Goal: Navigation & Orientation: Find specific page/section

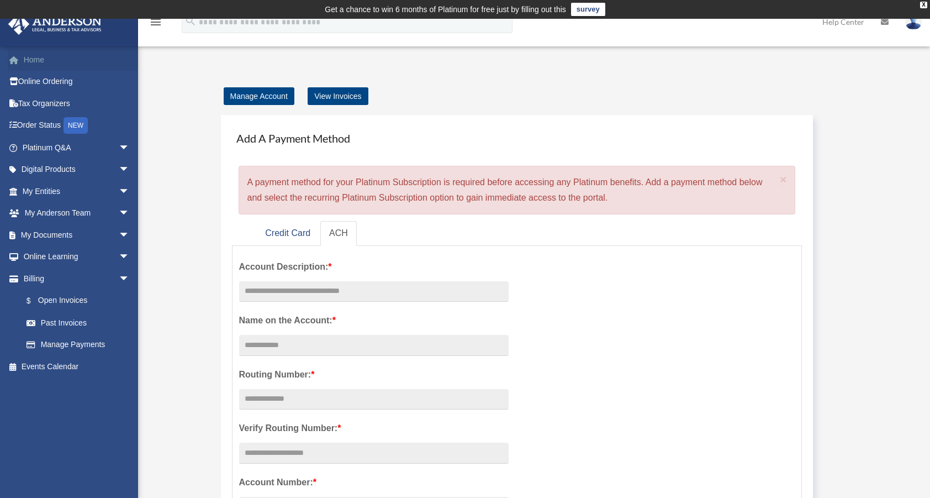
click at [33, 60] on link "Home" at bounding box center [77, 60] width 139 height 22
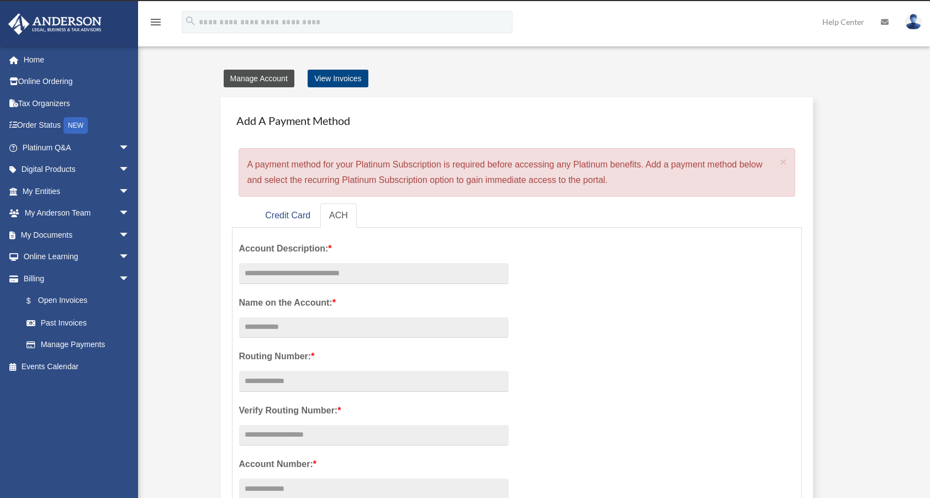
click at [260, 81] on link "Manage Account" at bounding box center [259, 79] width 71 height 18
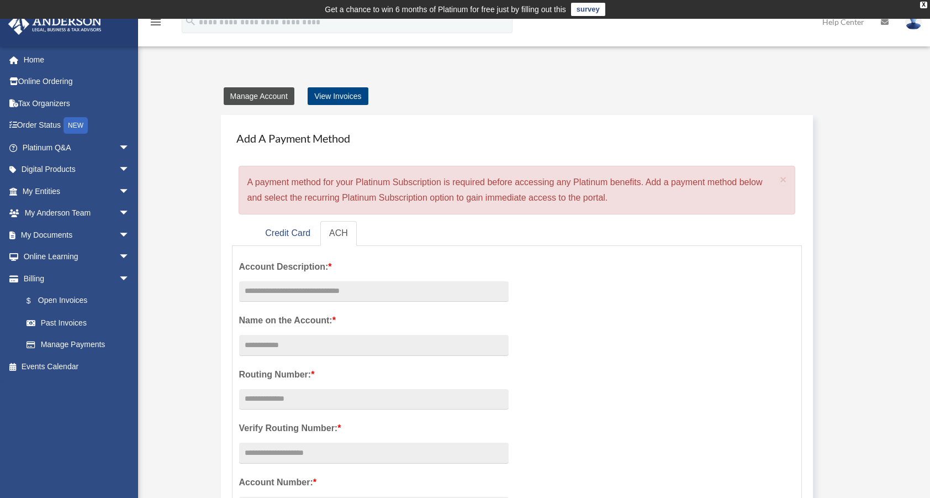
click at [255, 97] on link "Manage Account" at bounding box center [259, 96] width 71 height 18
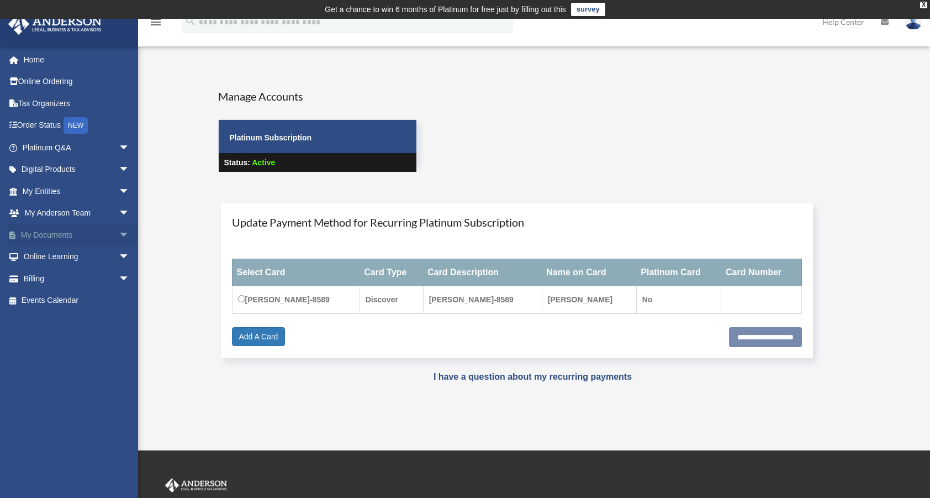
click at [44, 234] on link "My Documents arrow_drop_down" at bounding box center [77, 235] width 139 height 22
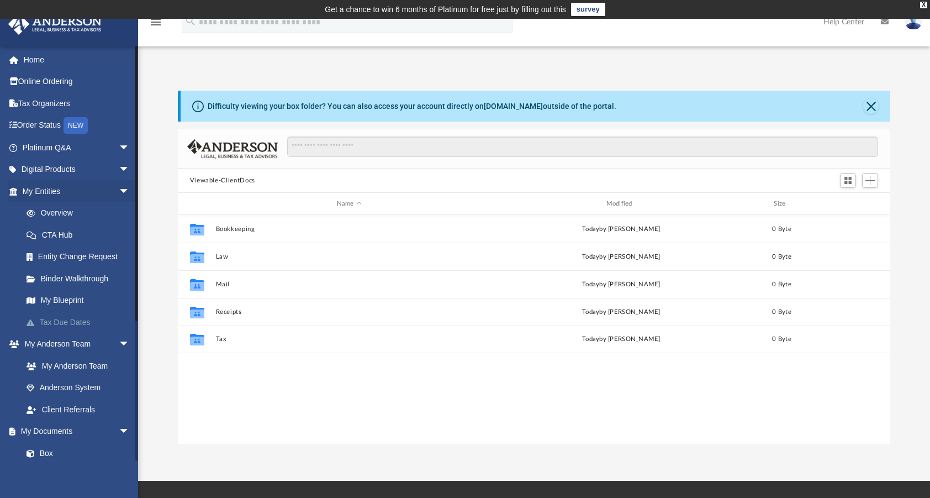
scroll to position [243, 704]
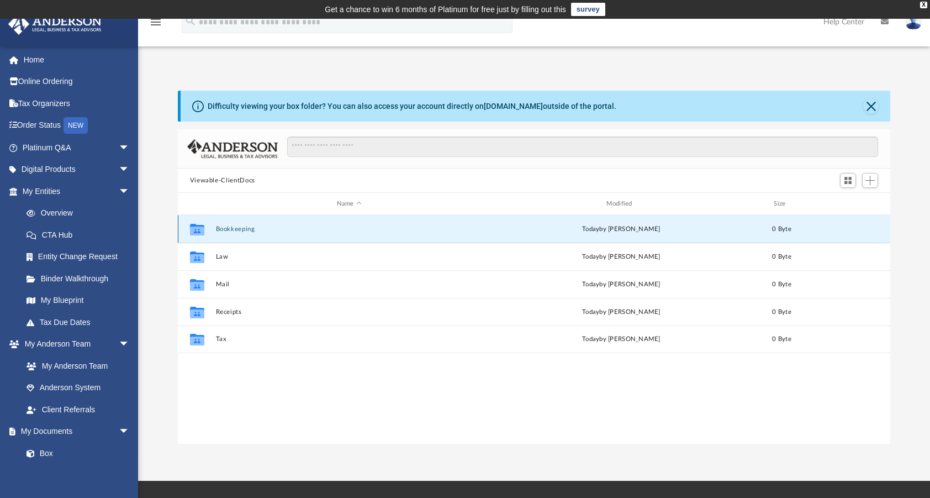
click at [237, 228] on button "Bookkeeping" at bounding box center [348, 228] width 267 height 7
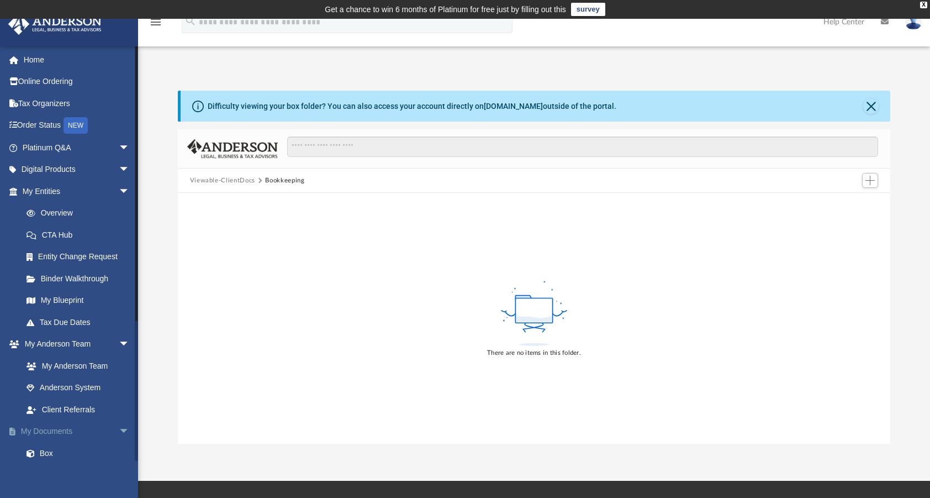
click at [53, 429] on link "My Documents arrow_drop_down" at bounding box center [77, 431] width 139 height 22
click at [52, 366] on link "My Anderson Team" at bounding box center [80, 366] width 131 height 22
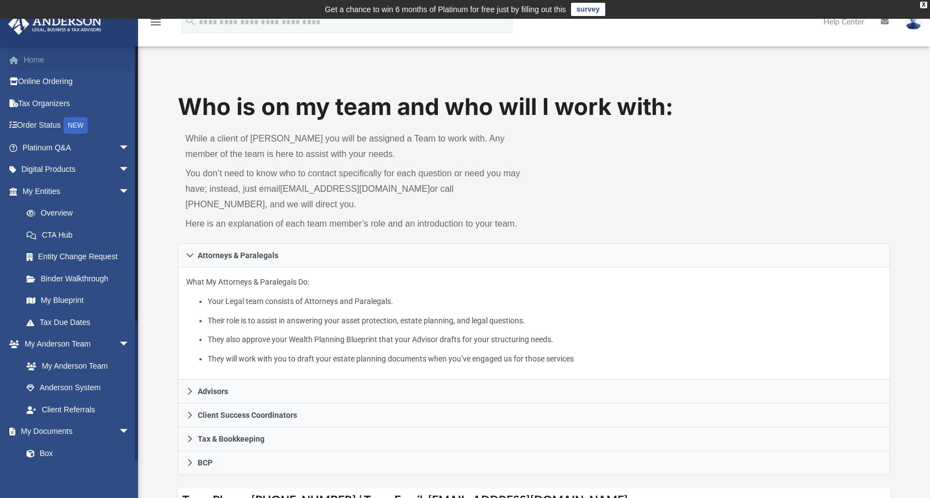
click at [30, 57] on link "Home" at bounding box center [77, 60] width 139 height 22
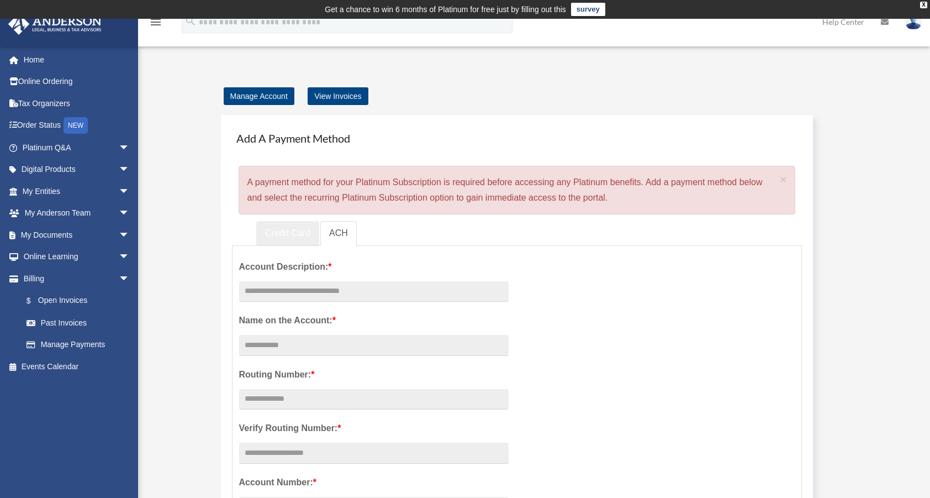
click at [282, 231] on link "Credit Card" at bounding box center [287, 233] width 63 height 25
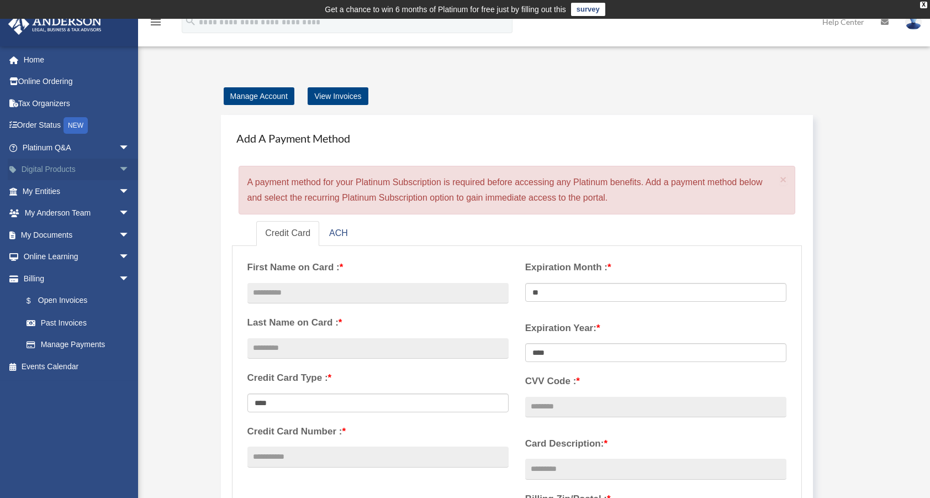
click at [48, 169] on link "Digital Products arrow_drop_down" at bounding box center [77, 170] width 139 height 22
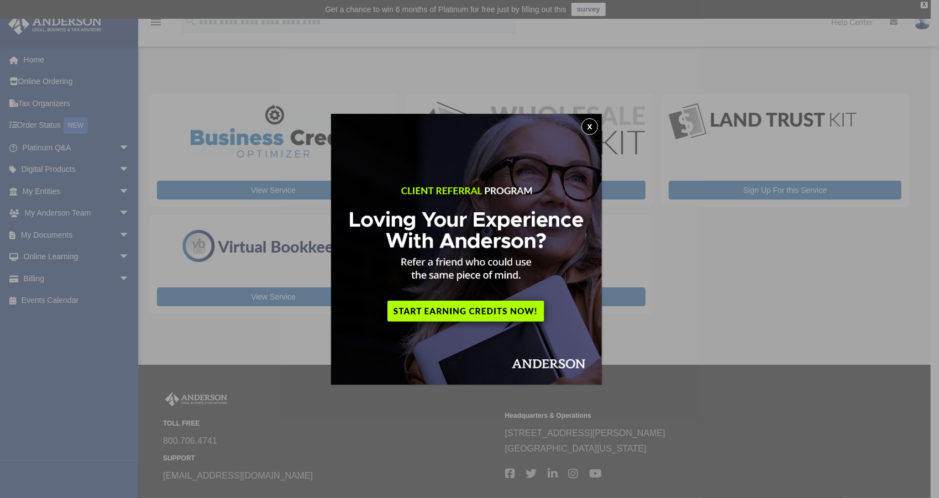
click at [594, 127] on button "x" at bounding box center [589, 126] width 17 height 17
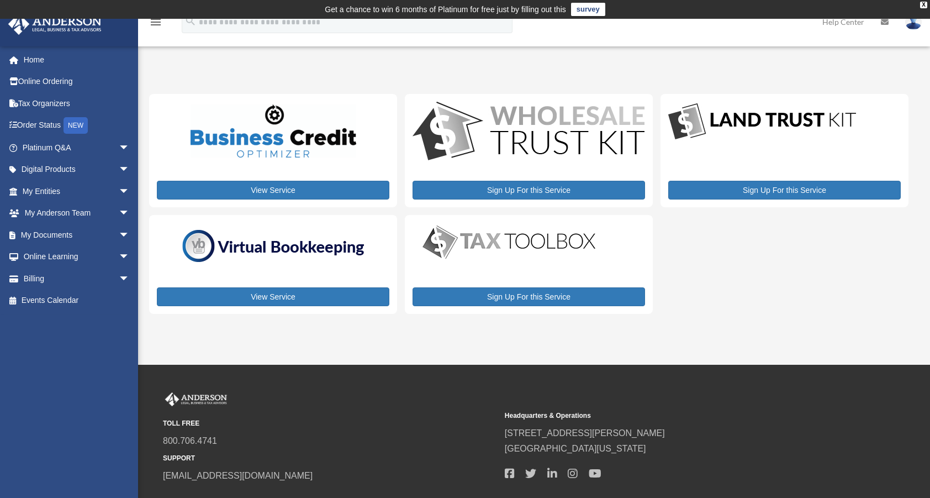
click at [309, 141] on img at bounding box center [274, 130] width 166 height 53
click at [275, 188] on link "View Service" at bounding box center [273, 190] width 233 height 19
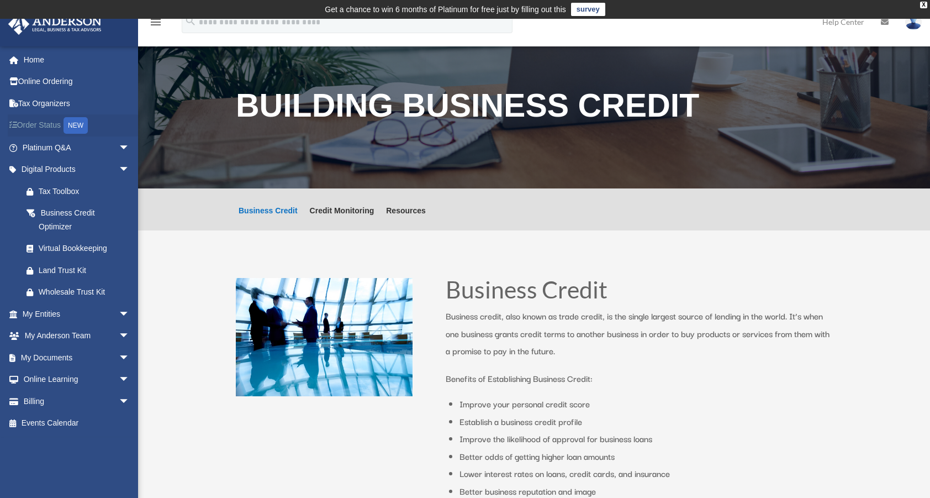
click at [43, 124] on link "Order Status NEW" at bounding box center [77, 125] width 139 height 23
click at [71, 334] on link "My Anderson Team arrow_drop_down" at bounding box center [77, 336] width 139 height 22
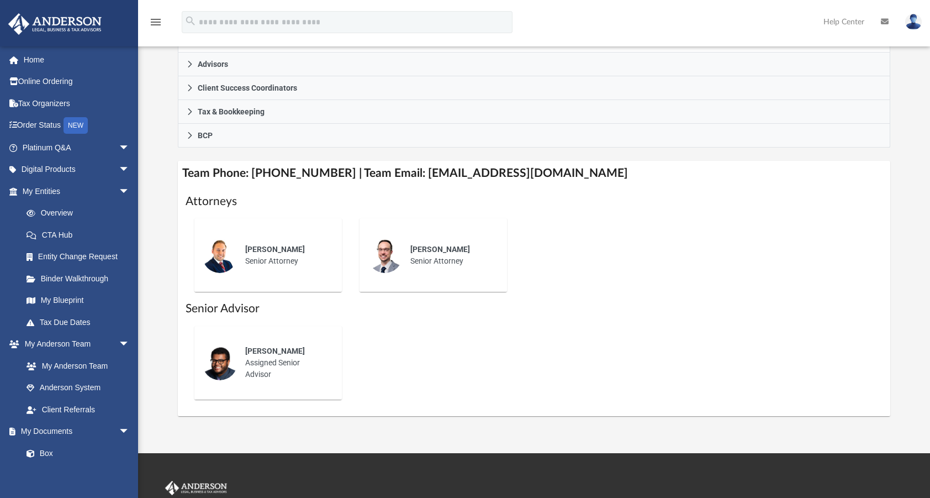
scroll to position [333, 0]
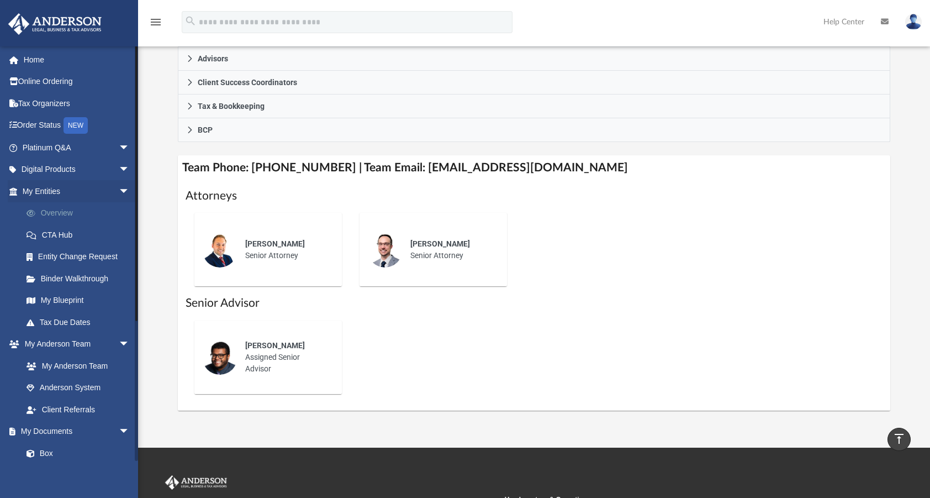
click at [54, 213] on link "Overview" at bounding box center [80, 213] width 131 height 22
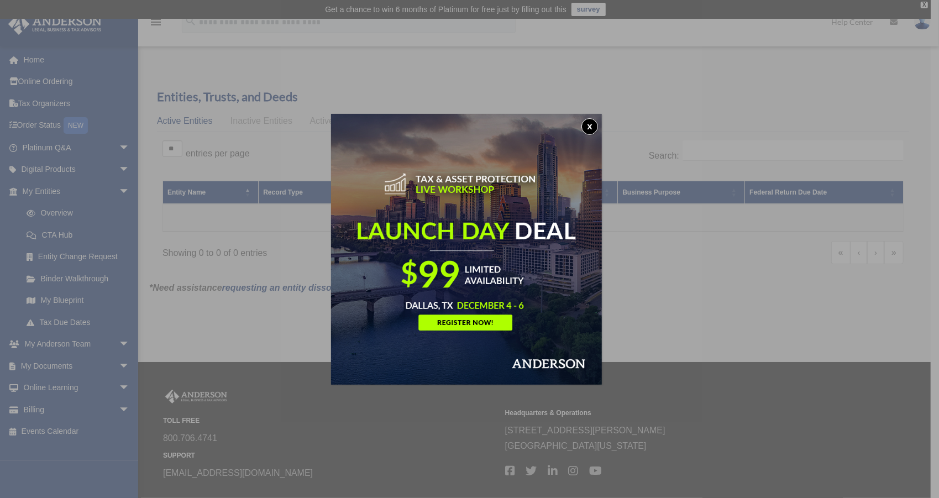
click at [594, 127] on button "x" at bounding box center [589, 126] width 17 height 17
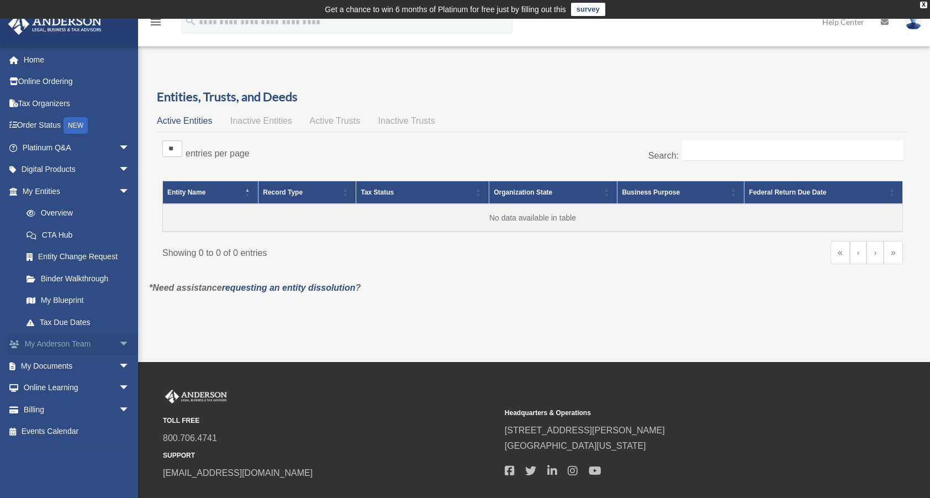
click at [59, 346] on link "My [PERSON_NAME] Team arrow_drop_down" at bounding box center [77, 344] width 139 height 22
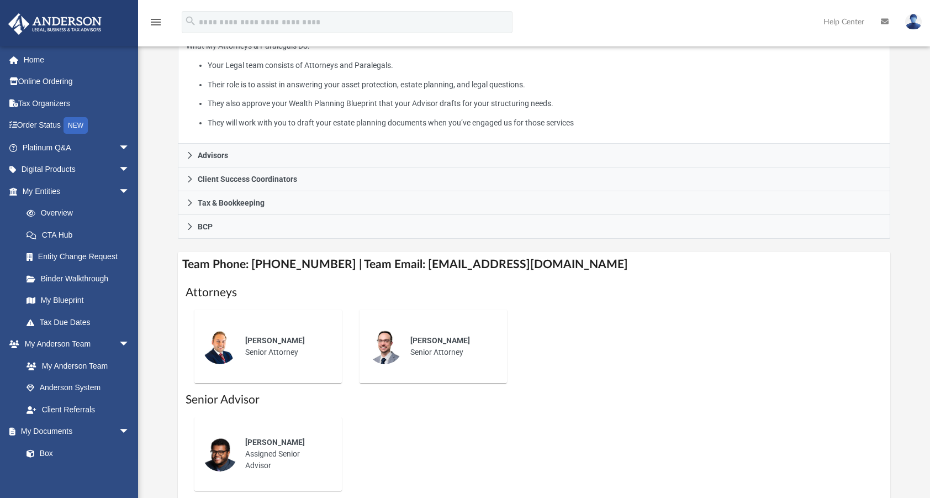
scroll to position [270, 0]
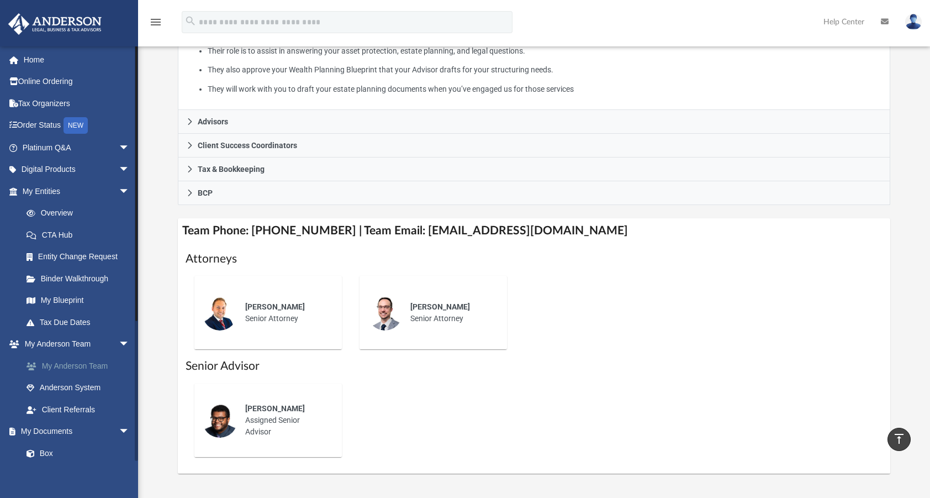
click at [83, 364] on link "My Anderson Team" at bounding box center [80, 366] width 131 height 22
click at [36, 62] on link "Home" at bounding box center [77, 60] width 139 height 22
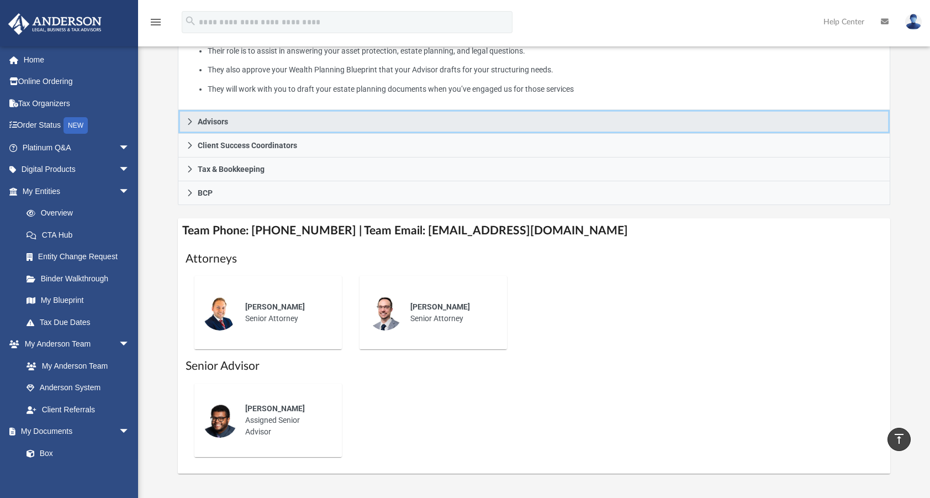
click at [225, 127] on link "Advisors" at bounding box center [534, 122] width 713 height 24
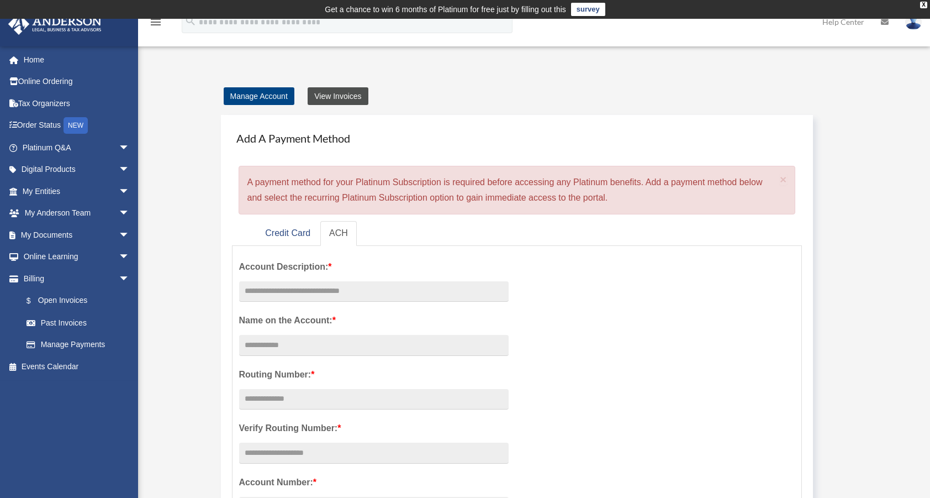
click at [351, 96] on link "View Invoices" at bounding box center [338, 96] width 60 height 18
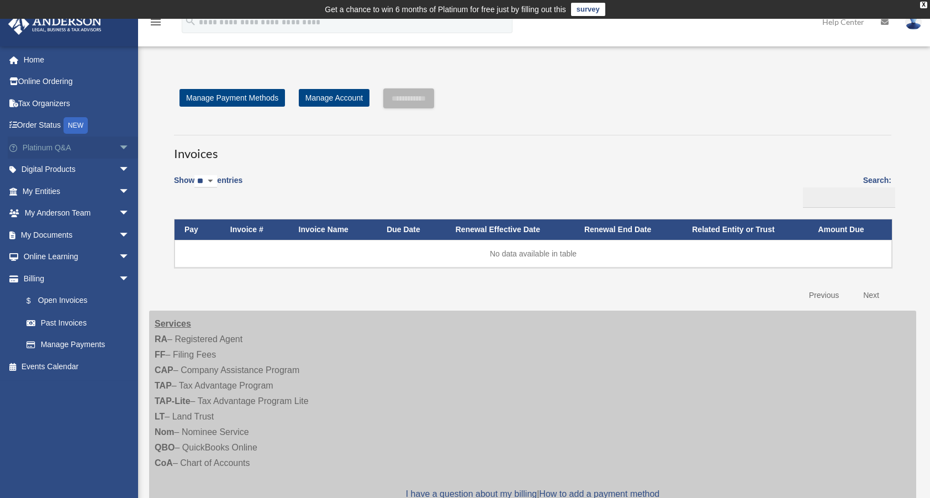
click at [28, 147] on link "Platinum Q&A arrow_drop_down" at bounding box center [77, 147] width 139 height 22
click at [119, 145] on span "arrow_drop_down" at bounding box center [130, 147] width 22 height 23
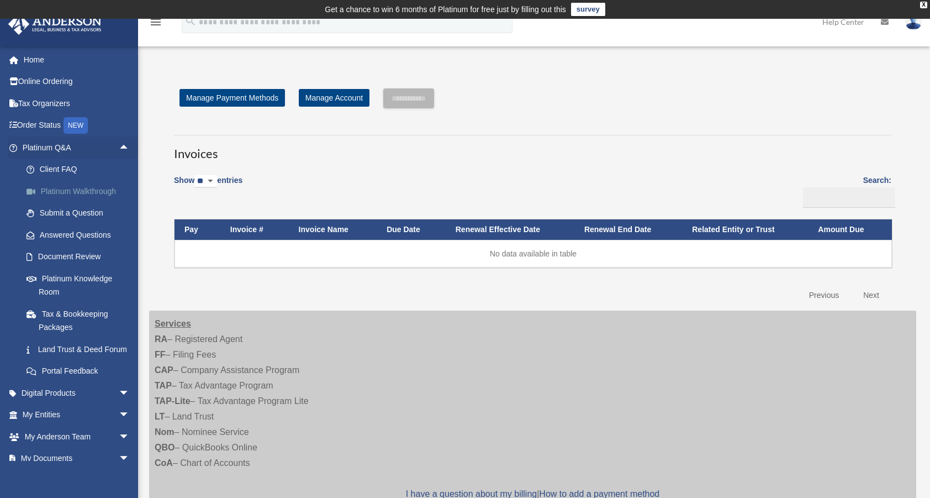
click at [96, 190] on link "Platinum Walkthrough" at bounding box center [80, 191] width 131 height 22
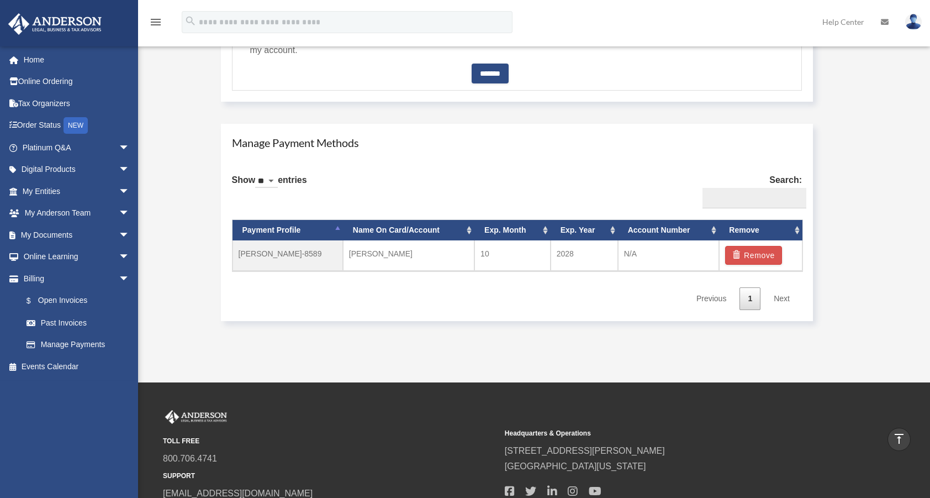
scroll to position [663, 0]
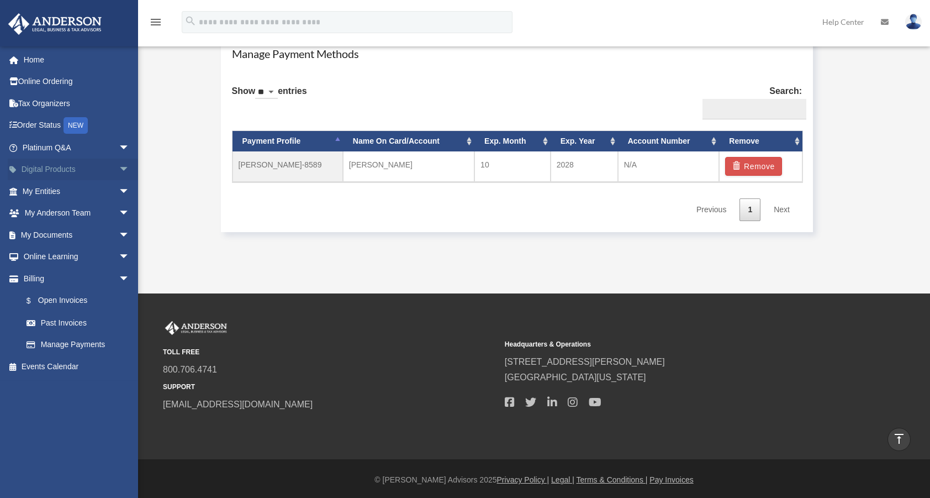
click at [54, 168] on link "Digital Products arrow_drop_down" at bounding box center [77, 170] width 139 height 22
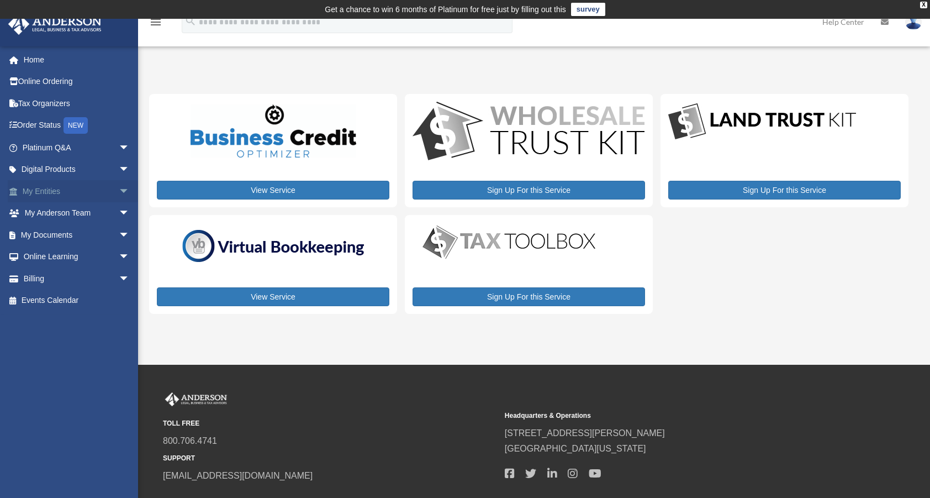
click at [50, 187] on link "My Entities arrow_drop_down" at bounding box center [77, 191] width 139 height 22
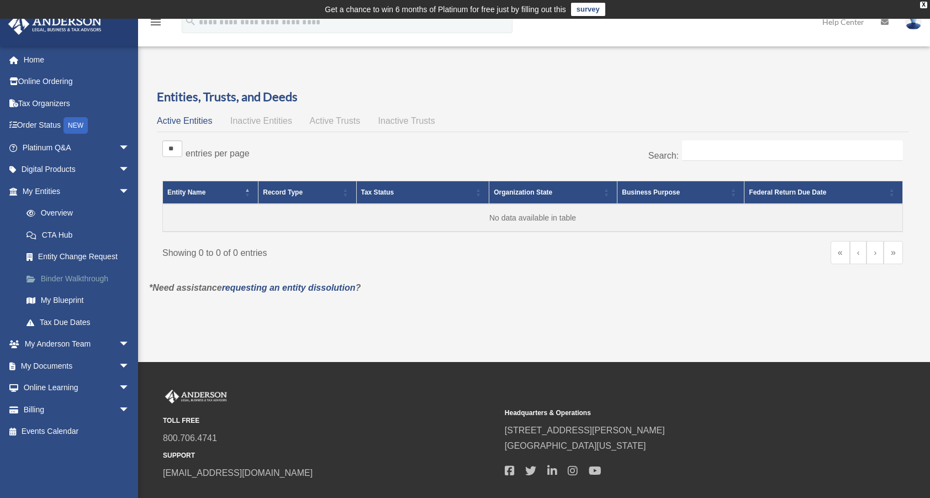
click at [97, 275] on link "Binder Walkthrough" at bounding box center [80, 278] width 131 height 22
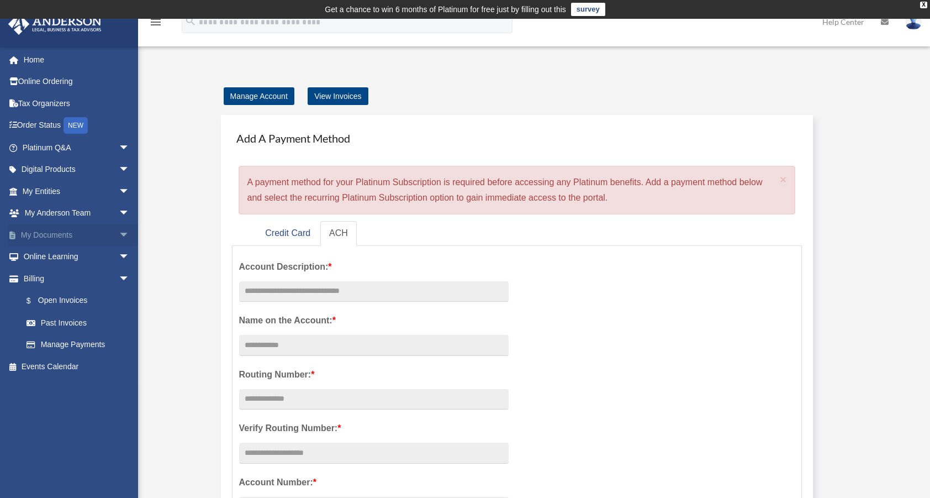
click at [60, 233] on link "My Documents arrow_drop_down" at bounding box center [77, 235] width 139 height 22
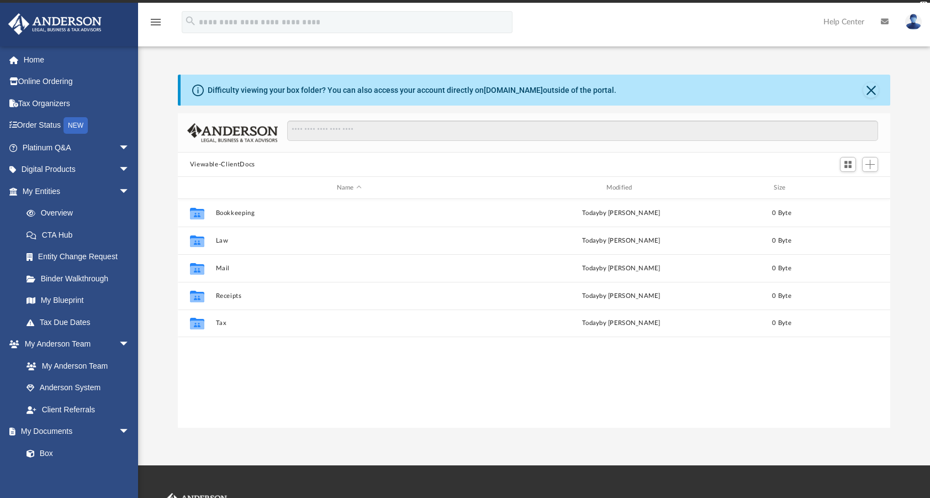
scroll to position [243, 704]
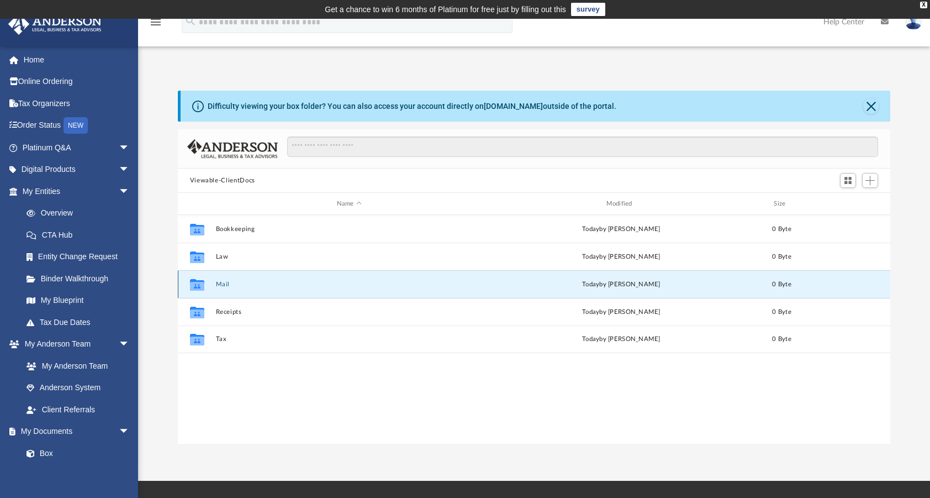
click at [225, 281] on button "Mail" at bounding box center [348, 284] width 267 height 7
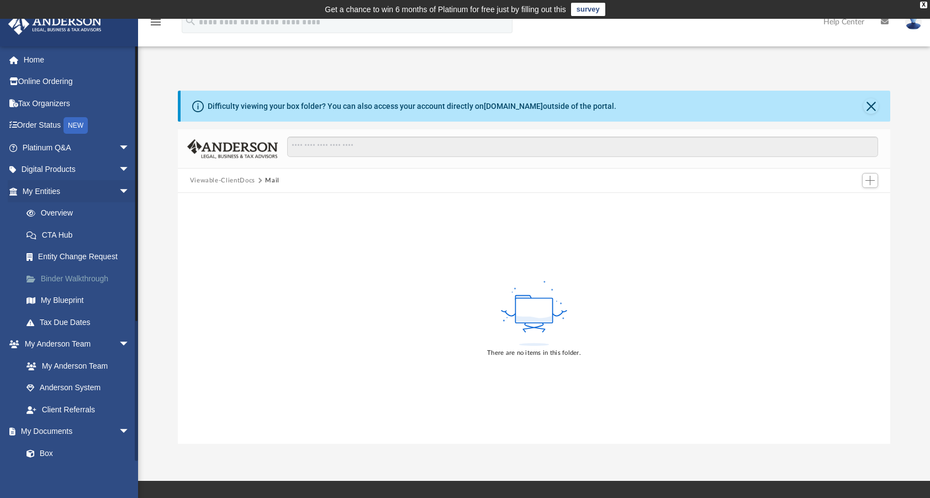
click at [84, 280] on link "Binder Walkthrough" at bounding box center [80, 278] width 131 height 22
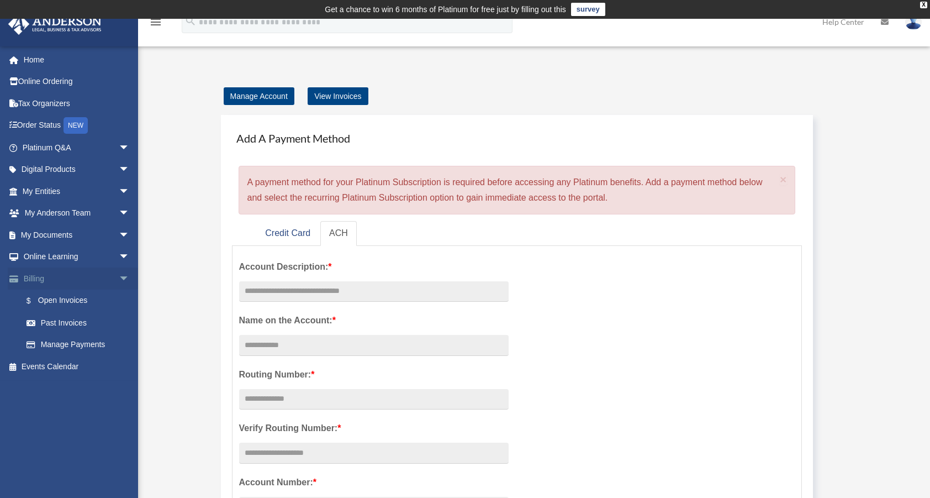
click at [45, 278] on link "Billing arrow_drop_down" at bounding box center [77, 278] width 139 height 22
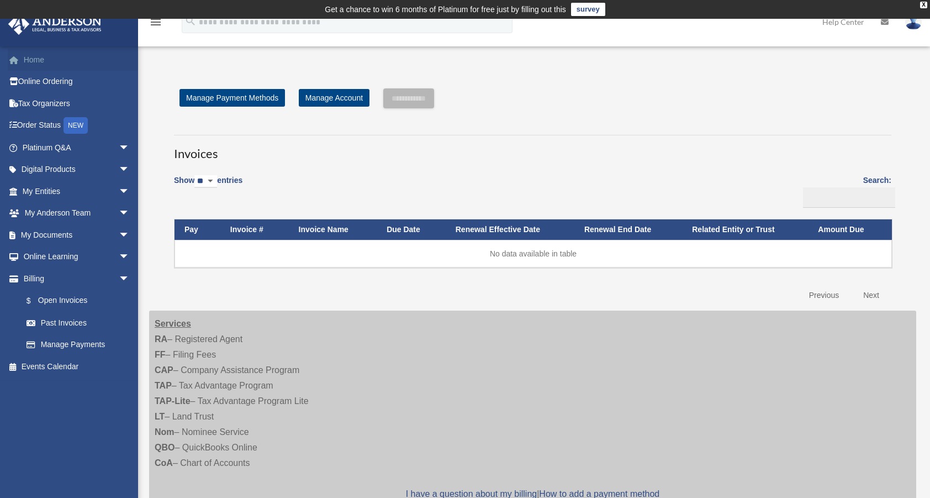
click at [46, 60] on link "Home" at bounding box center [77, 60] width 139 height 22
